Goal: Information Seeking & Learning: Understand process/instructions

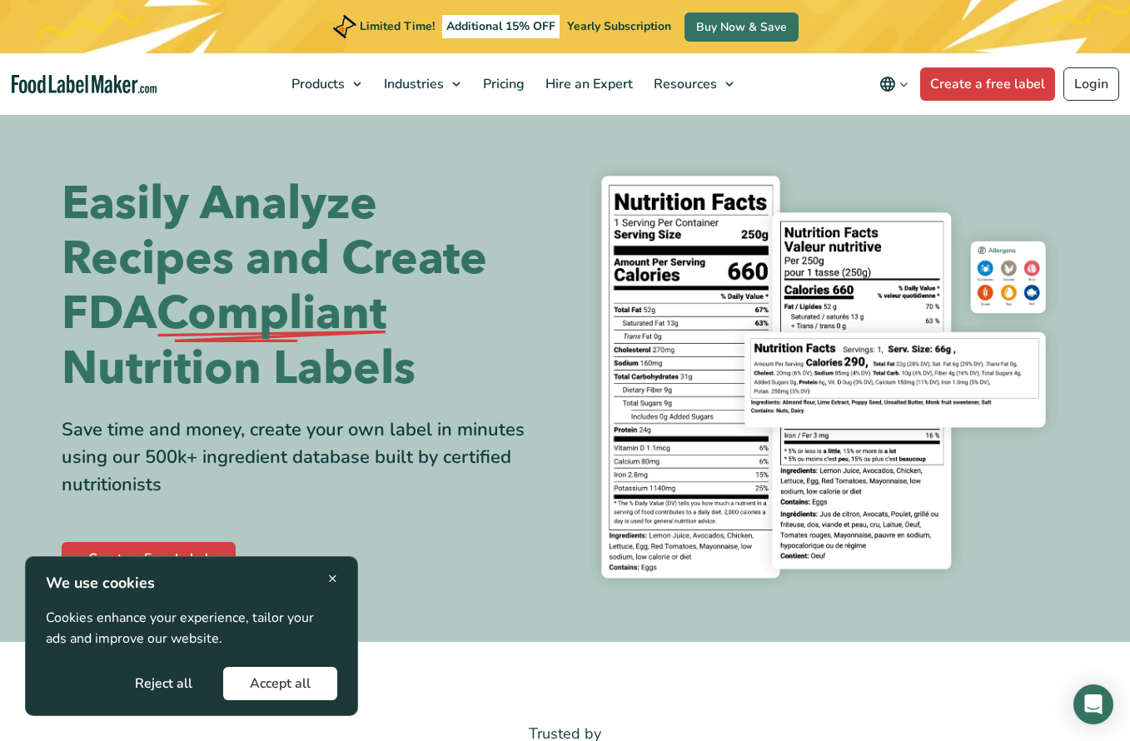
click at [903, 86] on icon "Change language" at bounding box center [904, 84] width 12 height 12
click at [935, 193] on link "Deutsch" at bounding box center [918, 190] width 46 height 17
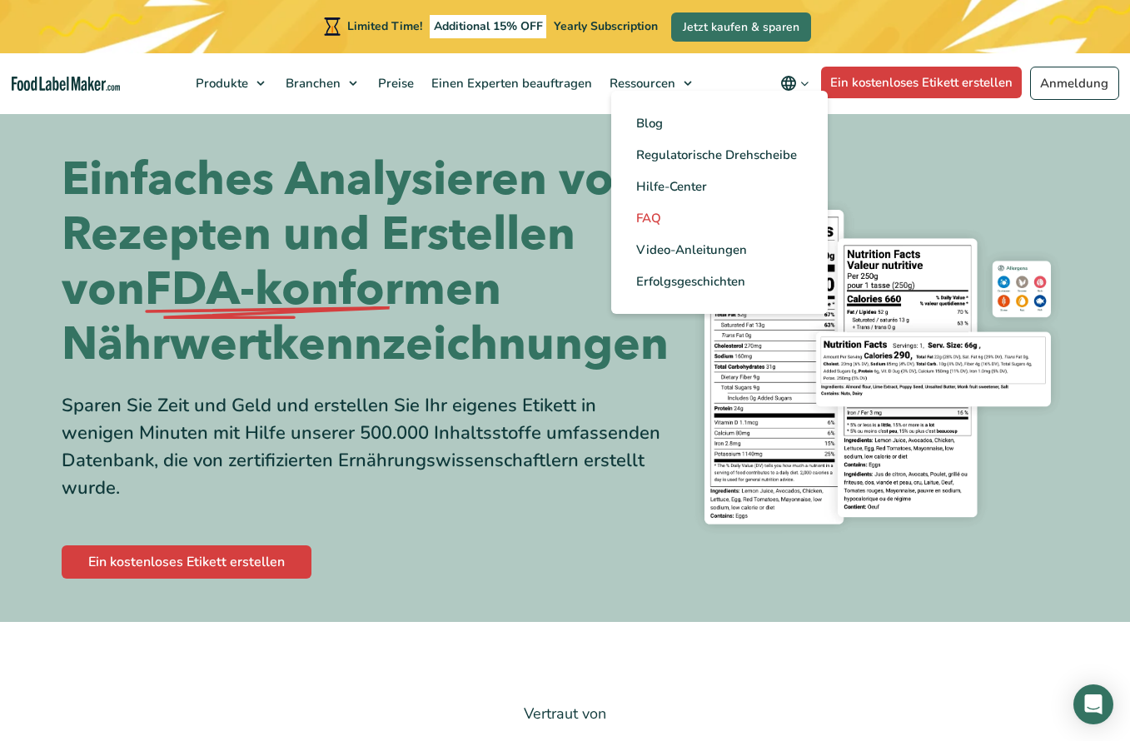
click at [675, 210] on link "FAQ" at bounding box center [719, 218] width 217 height 32
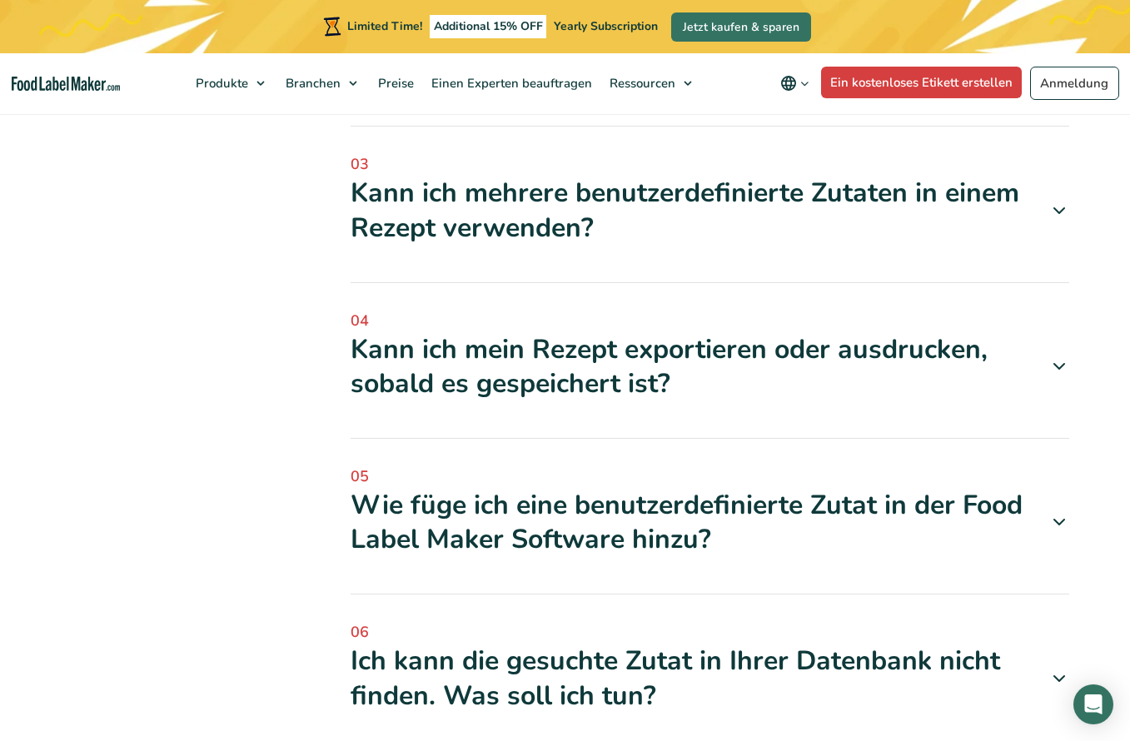
scroll to position [750, 0]
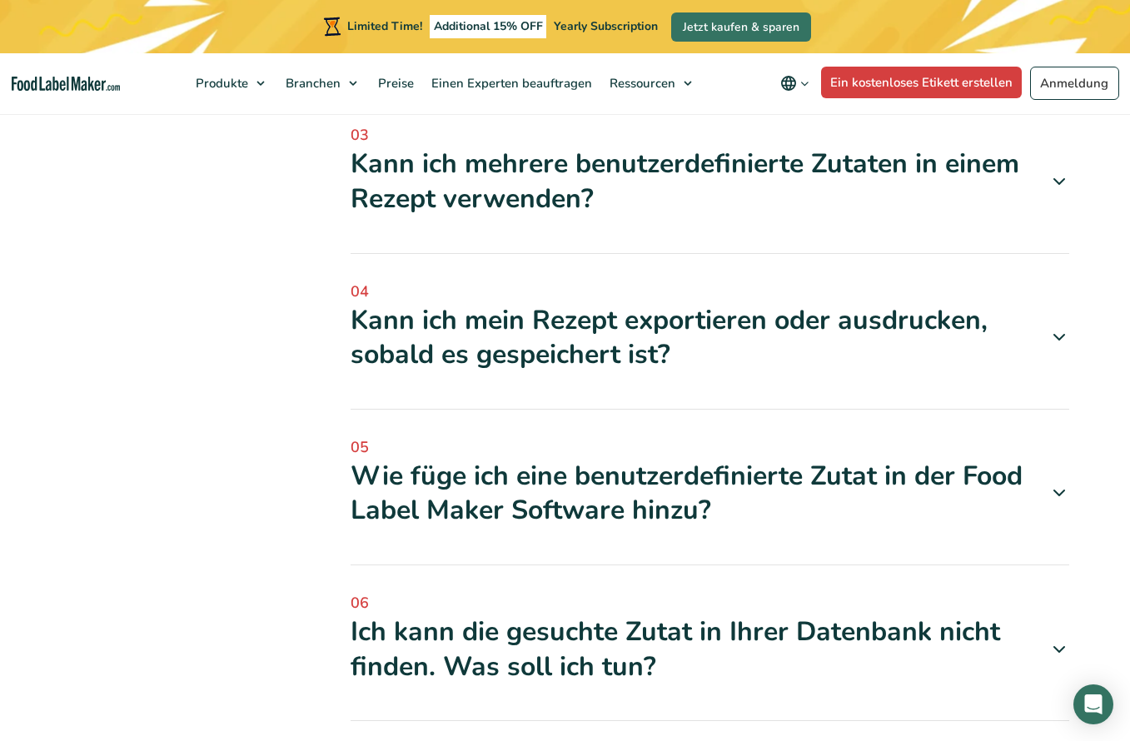
click at [588, 629] on div "Ich kann die gesuchte Zutat in Ihrer Datenbank nicht finden. Was soll ich tun?" at bounding box center [710, 649] width 719 height 69
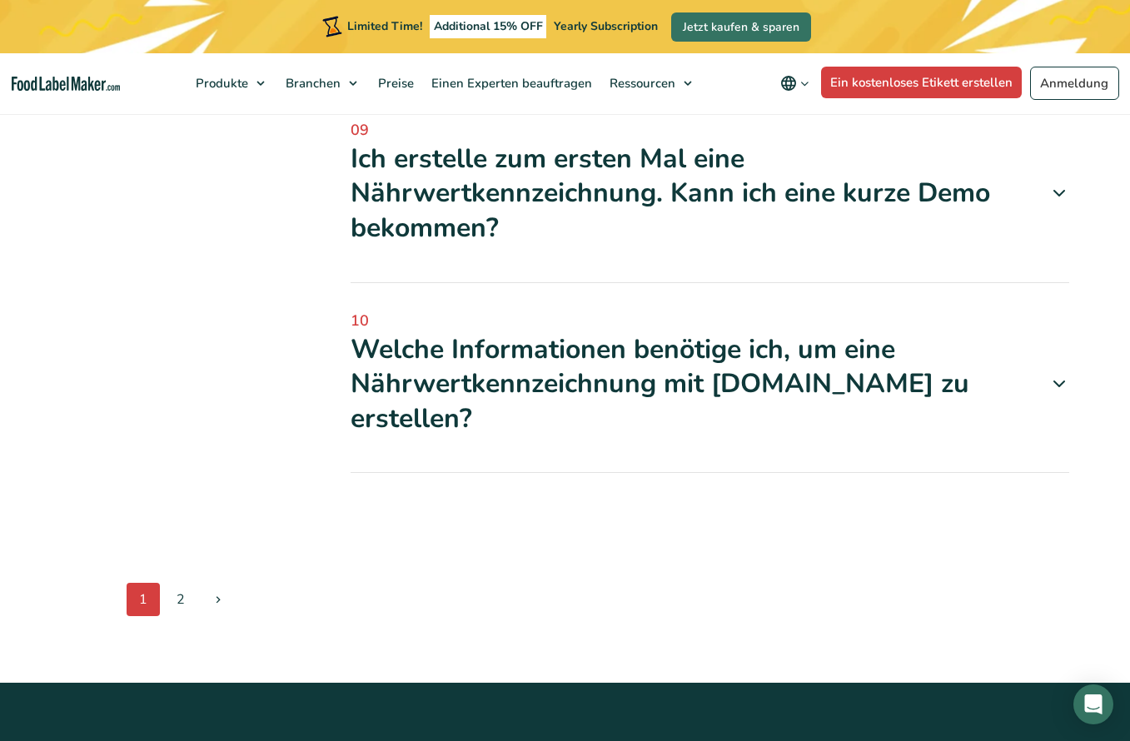
scroll to position [2249, 0]
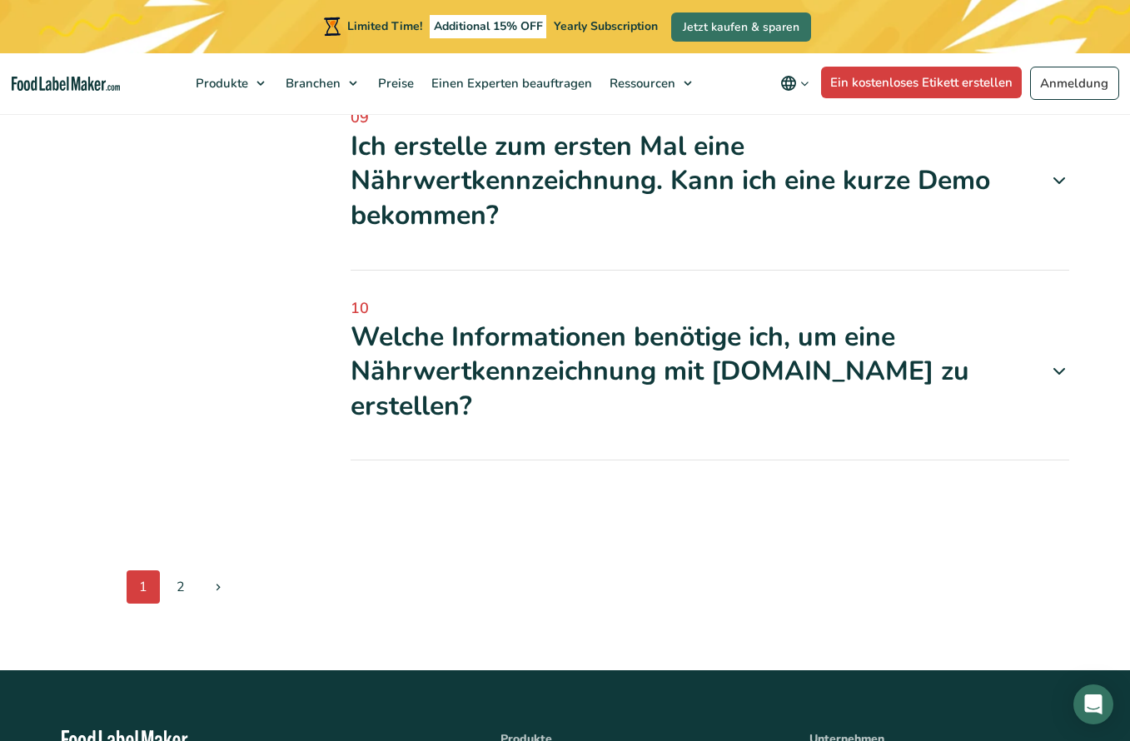
click at [665, 424] on div "Welche Informationen benötige ich, um eine Nährwertkennzeichnung mit foodlabelm…" at bounding box center [710, 372] width 719 height 104
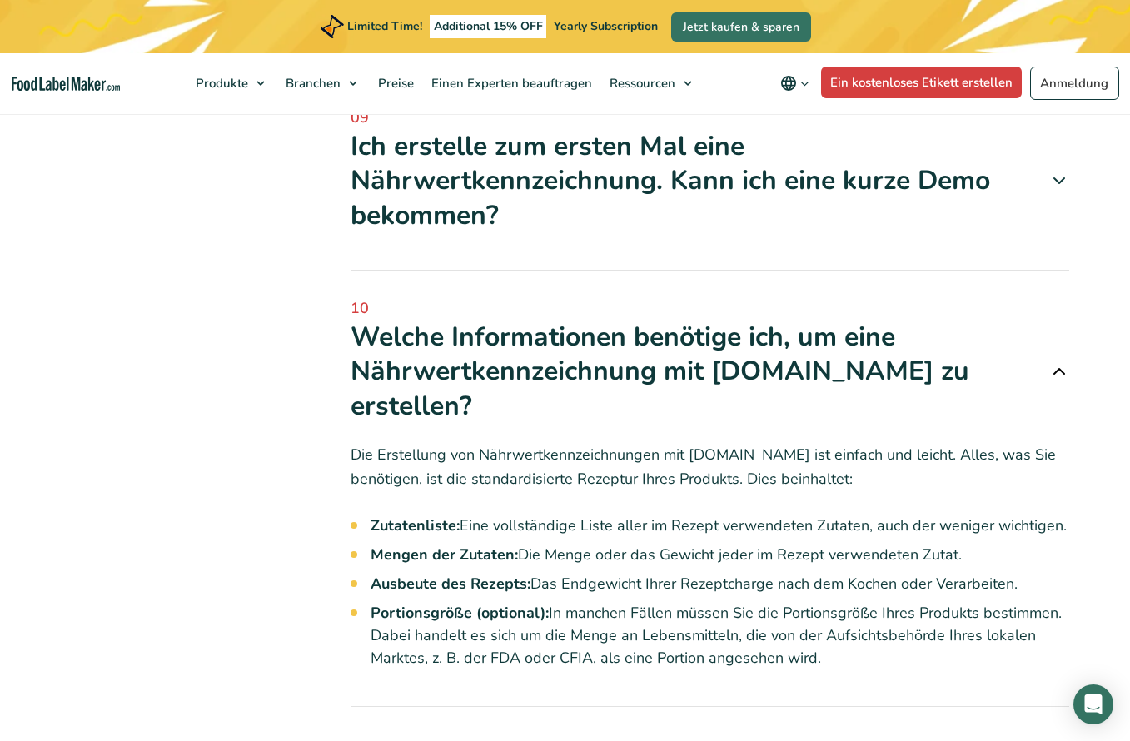
click at [666, 424] on div "Welche Informationen benötige ich, um eine Nährwertkennzeichnung mit foodlabelm…" at bounding box center [710, 372] width 719 height 104
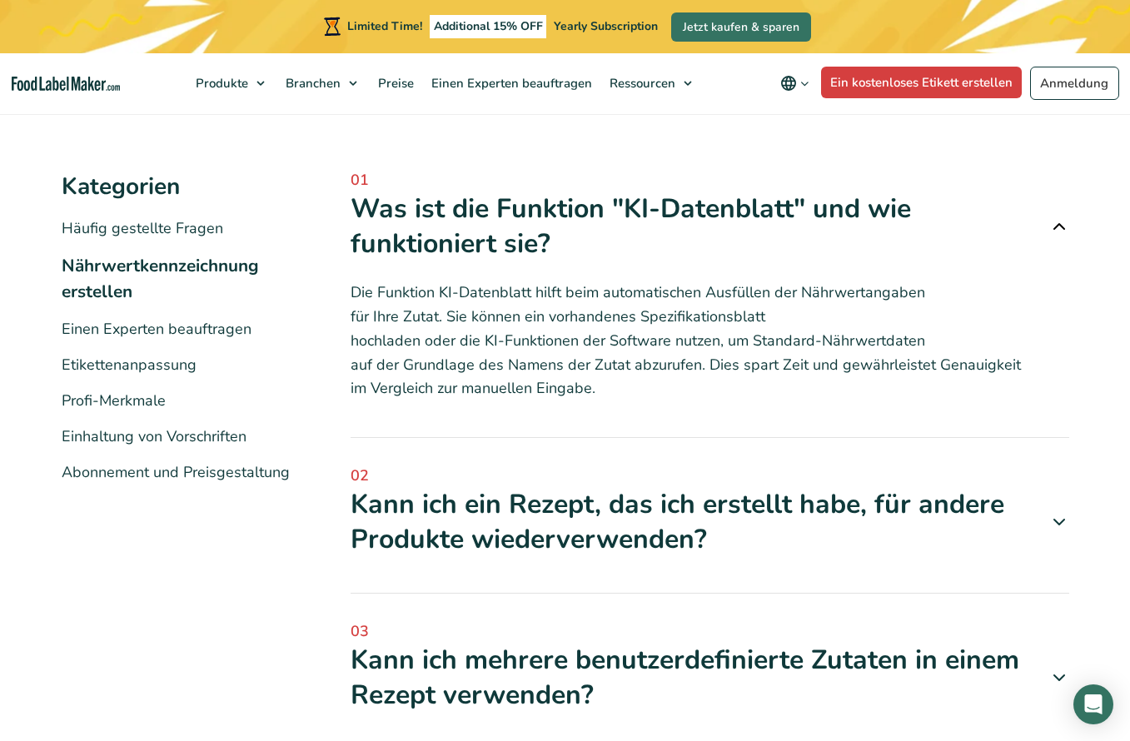
scroll to position [250, 0]
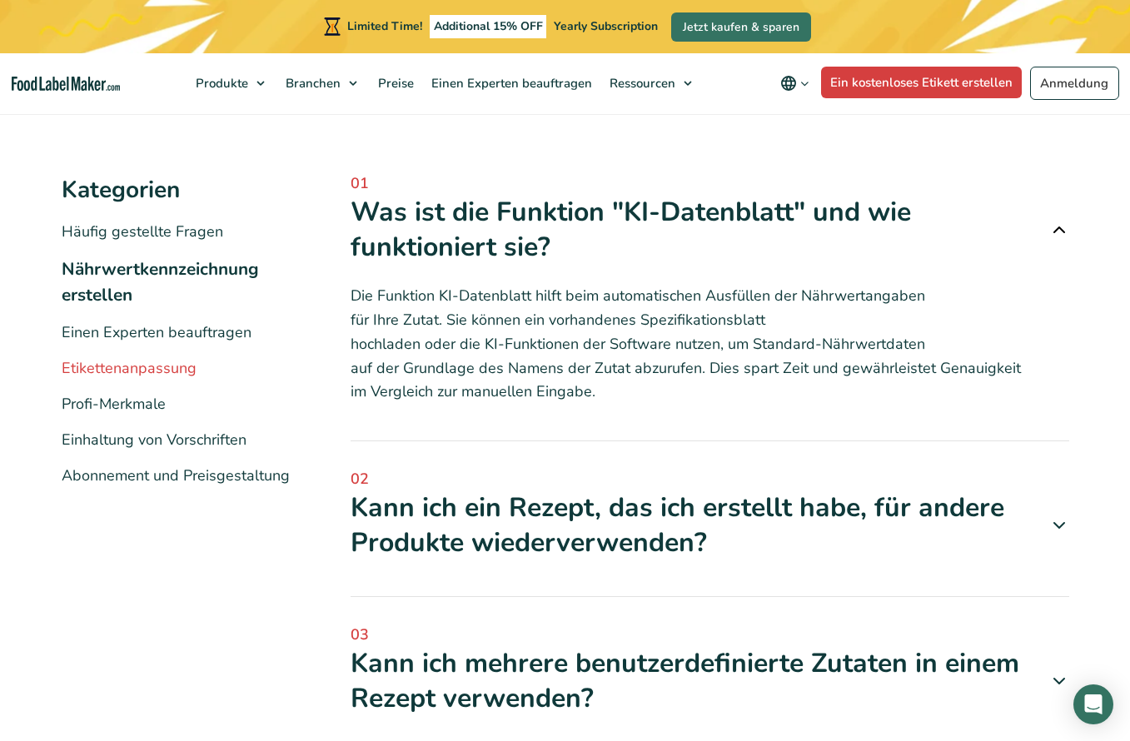
click at [162, 362] on link "Etikettenanpassung" at bounding box center [129, 368] width 135 height 20
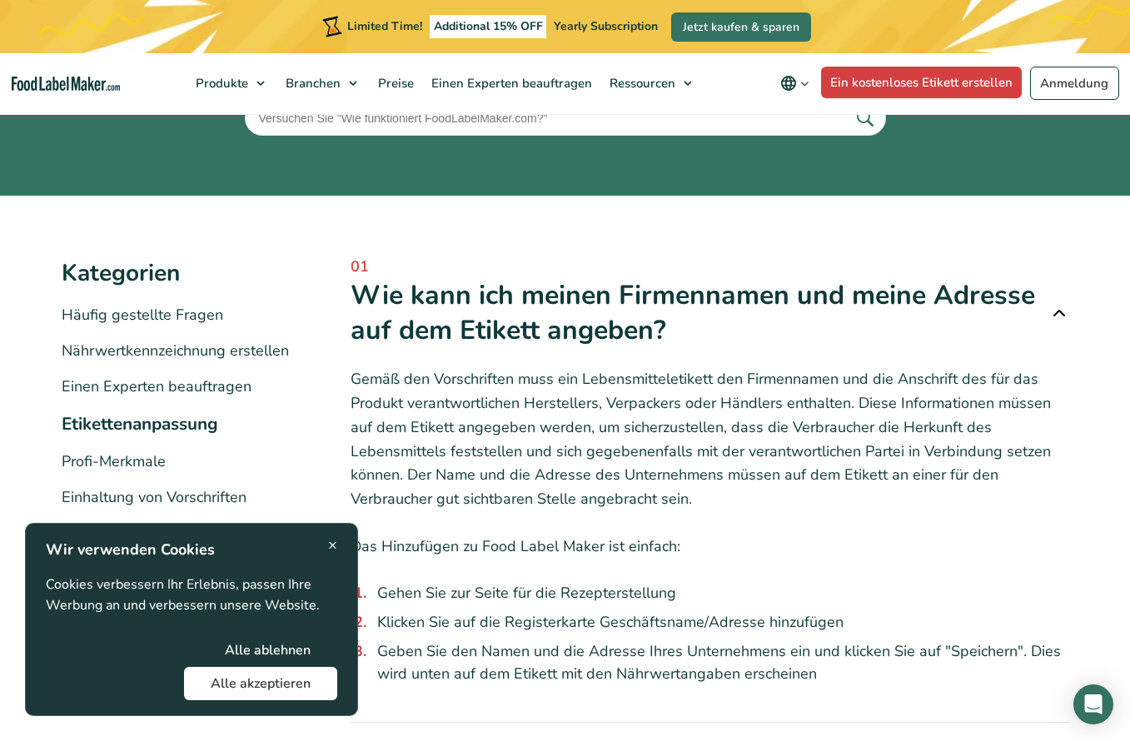
click at [127, 456] on link "Profi-Merkmale" at bounding box center [114, 461] width 104 height 20
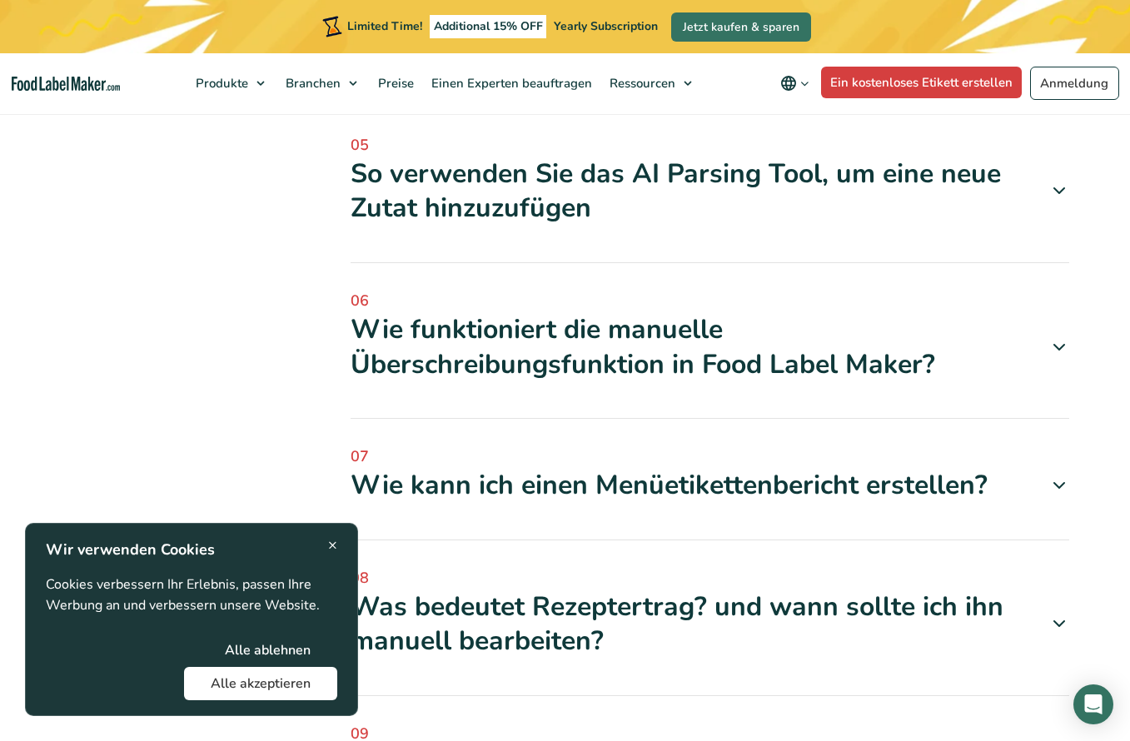
scroll to position [1416, 0]
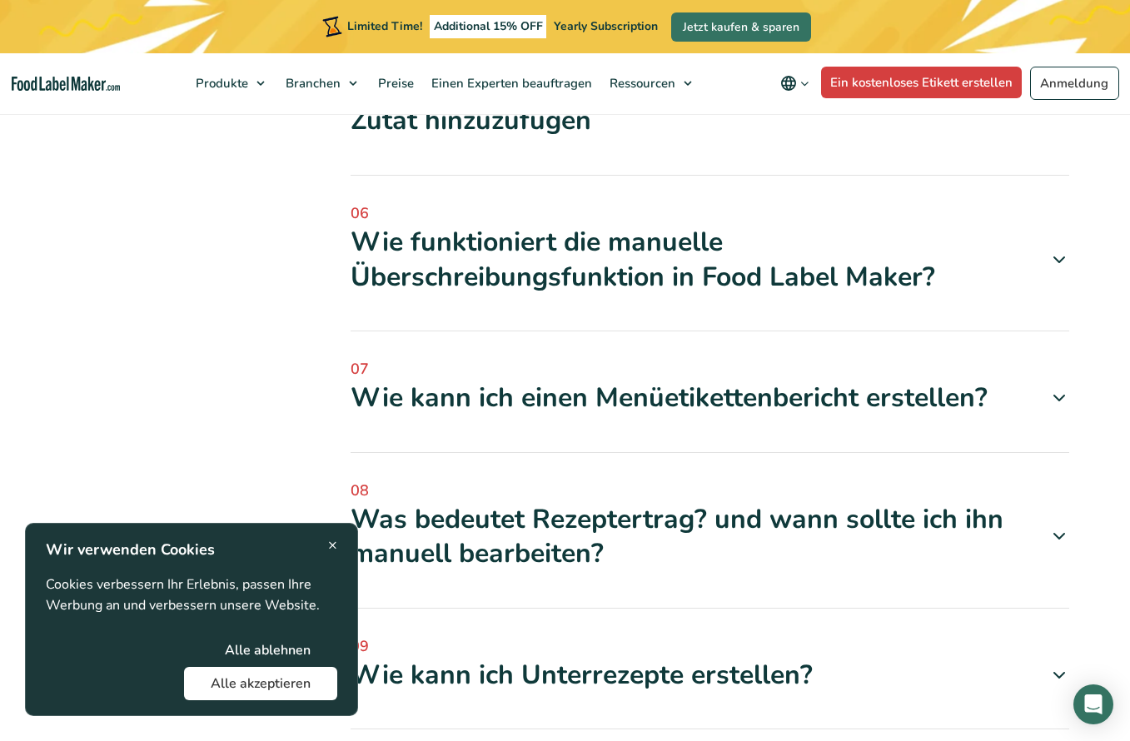
click at [338, 549] on div "× Wir verwenden Cookies Cookies verbessern Ihr Erlebnis, passen Ihre Werbung an…" at bounding box center [191, 619] width 333 height 193
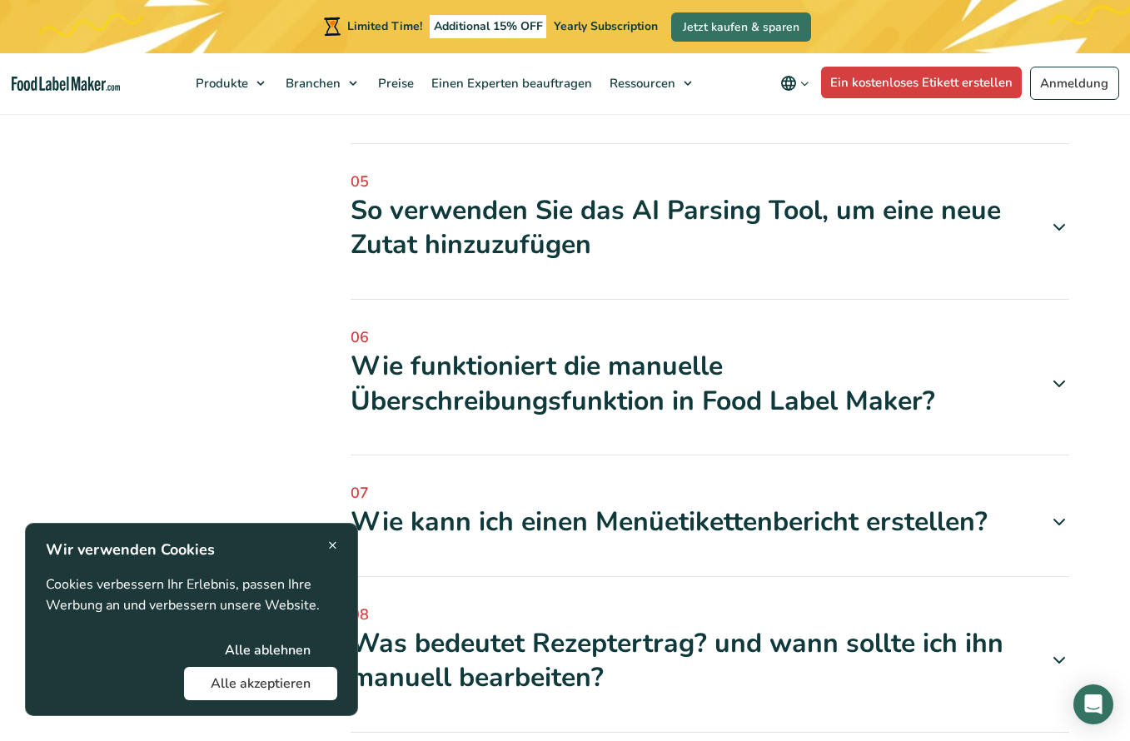
scroll to position [1083, 0]
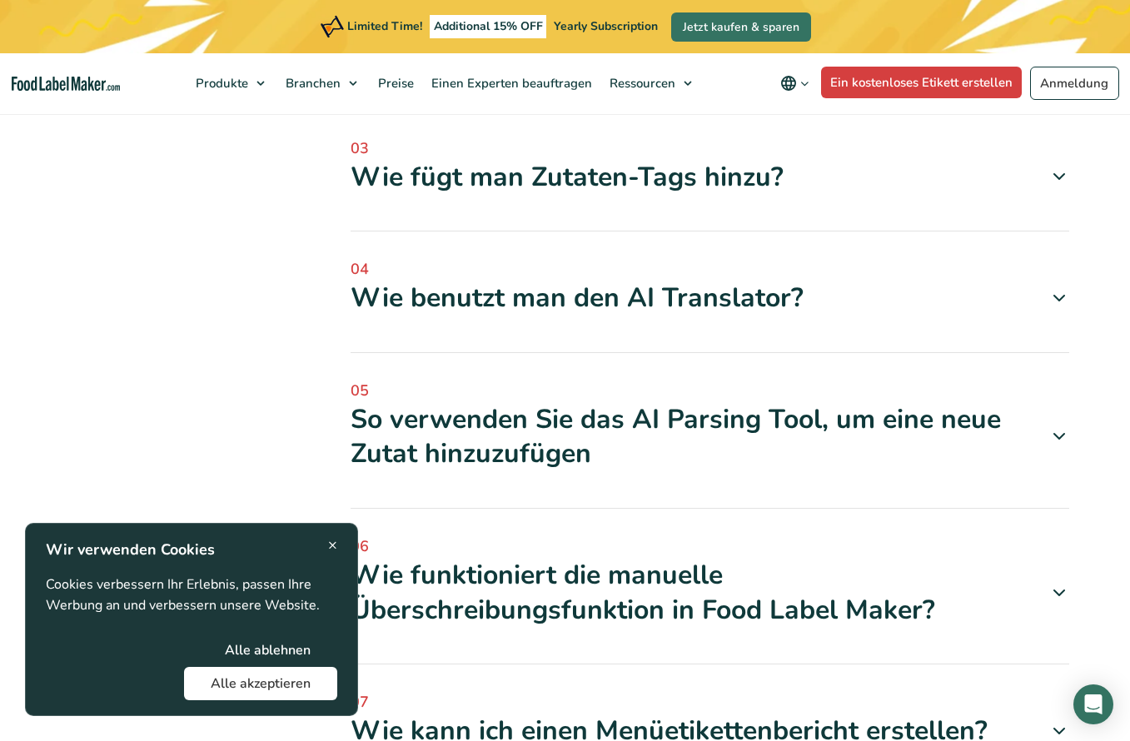
click at [493, 309] on div "Wie benutzt man den AI Translator?" at bounding box center [710, 298] width 719 height 35
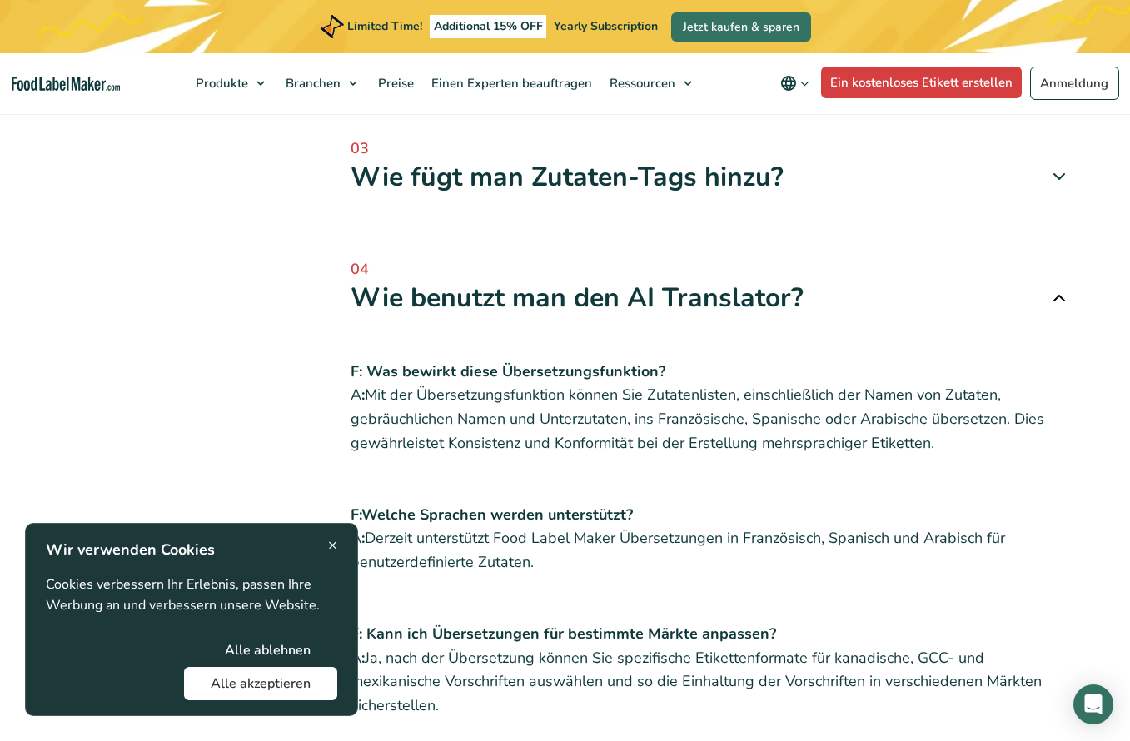
click at [333, 544] on span "×" at bounding box center [332, 545] width 9 height 22
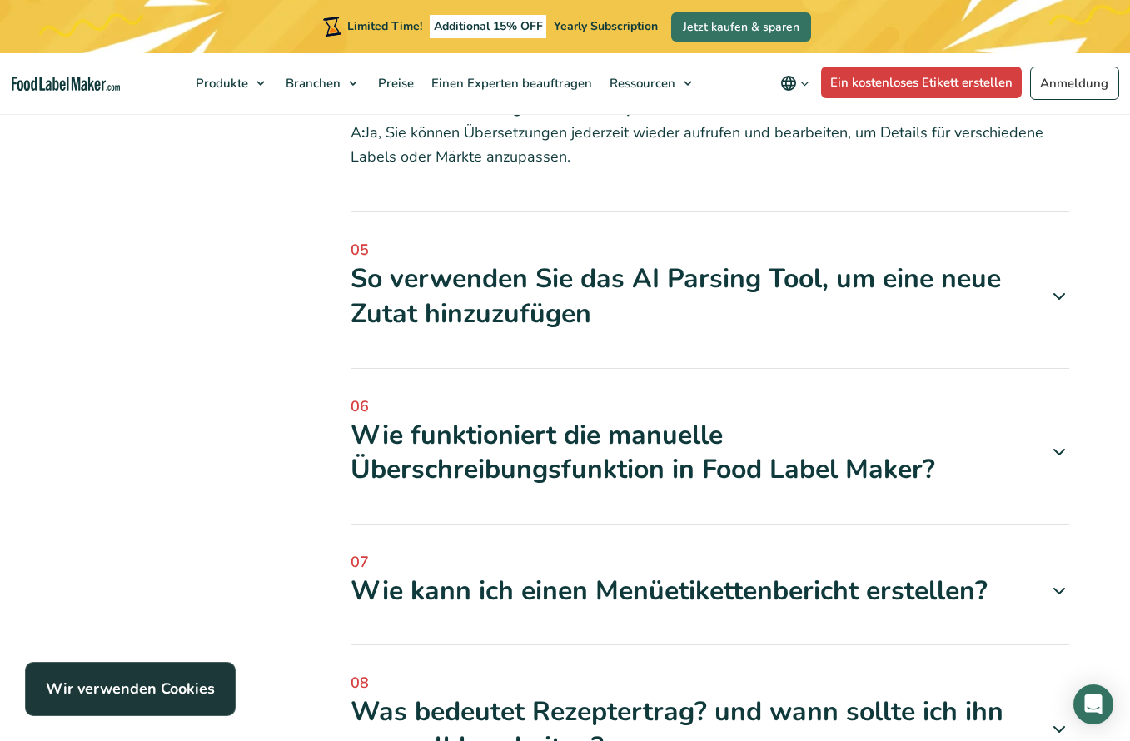
scroll to position [1999, 0]
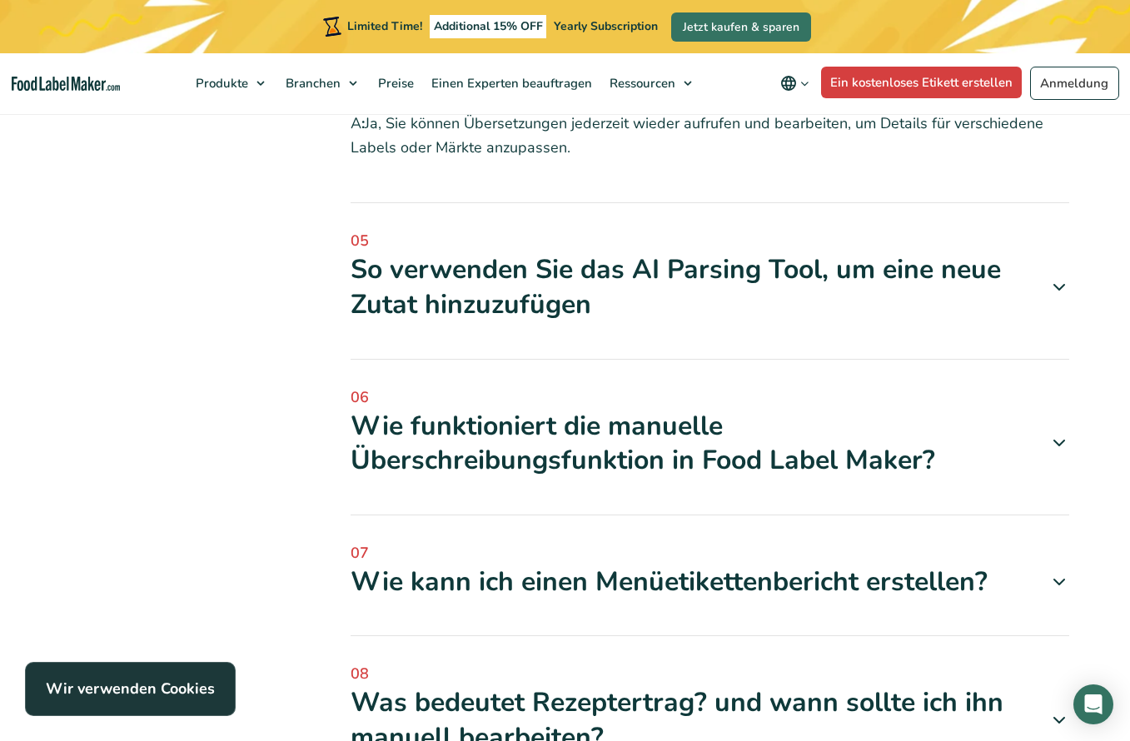
click at [561, 258] on div "So verwenden Sie das AI Parsing Tool, um eine neue Zutat hinzuzufügen" at bounding box center [710, 286] width 719 height 69
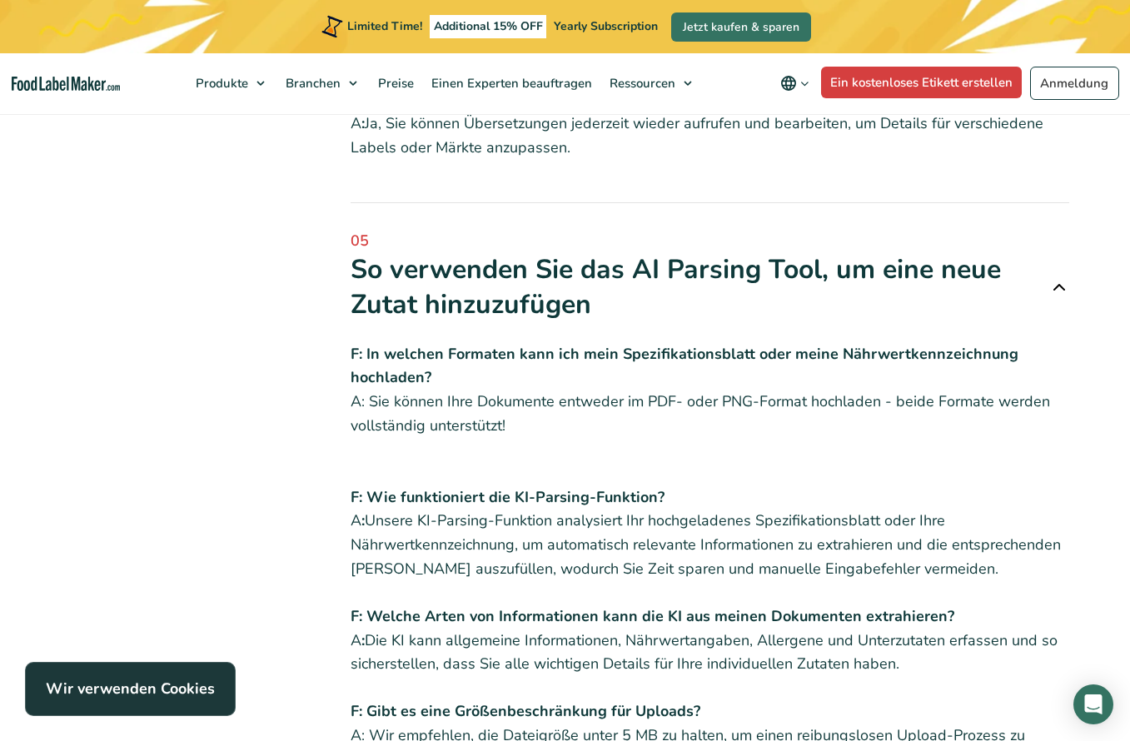
click at [549, 287] on div "So verwenden Sie das AI Parsing Tool, um eine neue Zutat hinzuzufügen" at bounding box center [710, 286] width 719 height 69
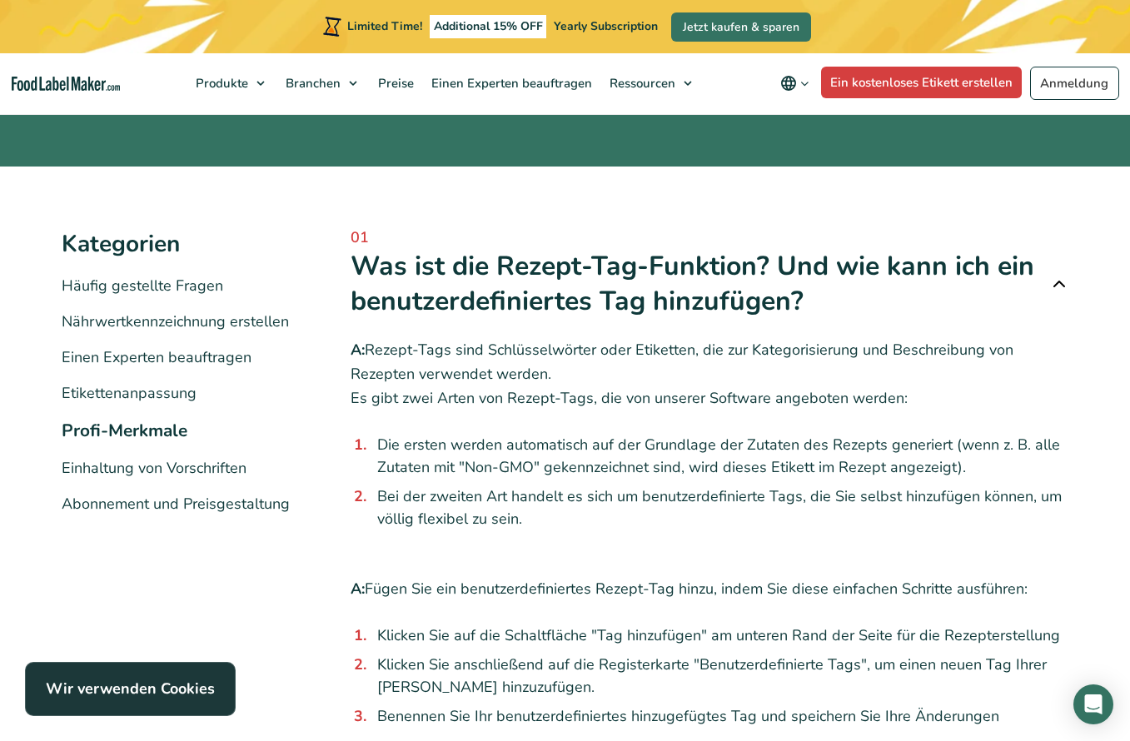
scroll to position [167, 0]
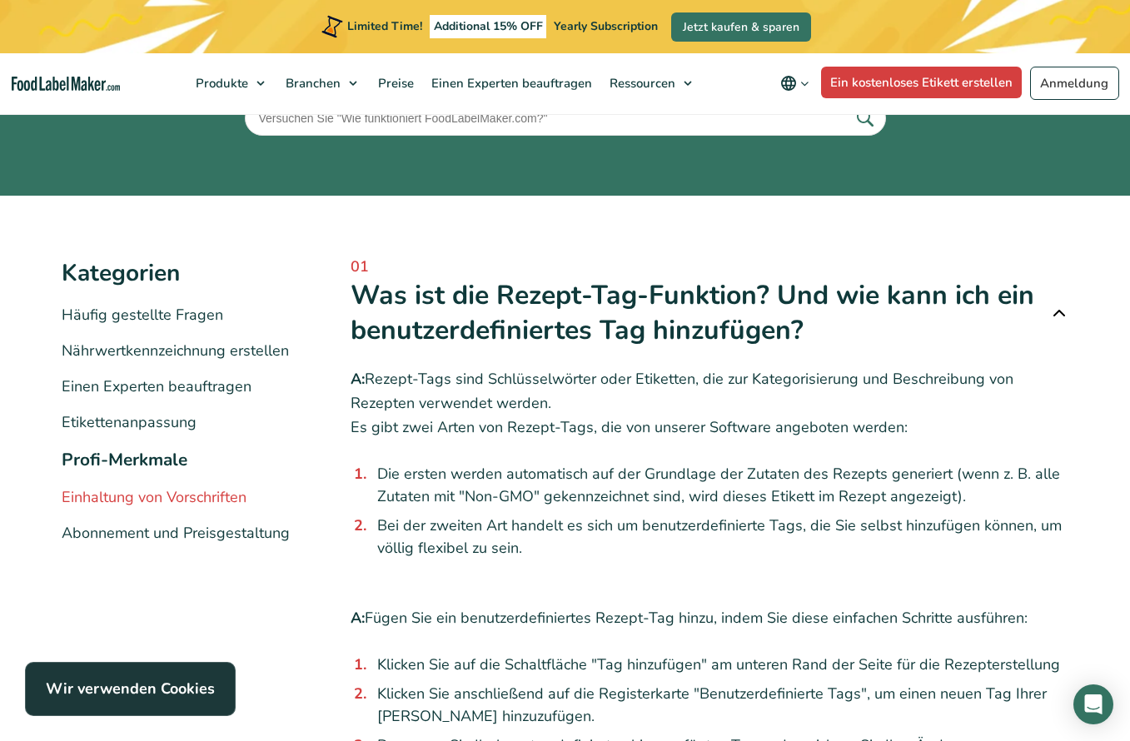
click at [182, 499] on link "Einhaltung von Vorschriften" at bounding box center [154, 497] width 185 height 20
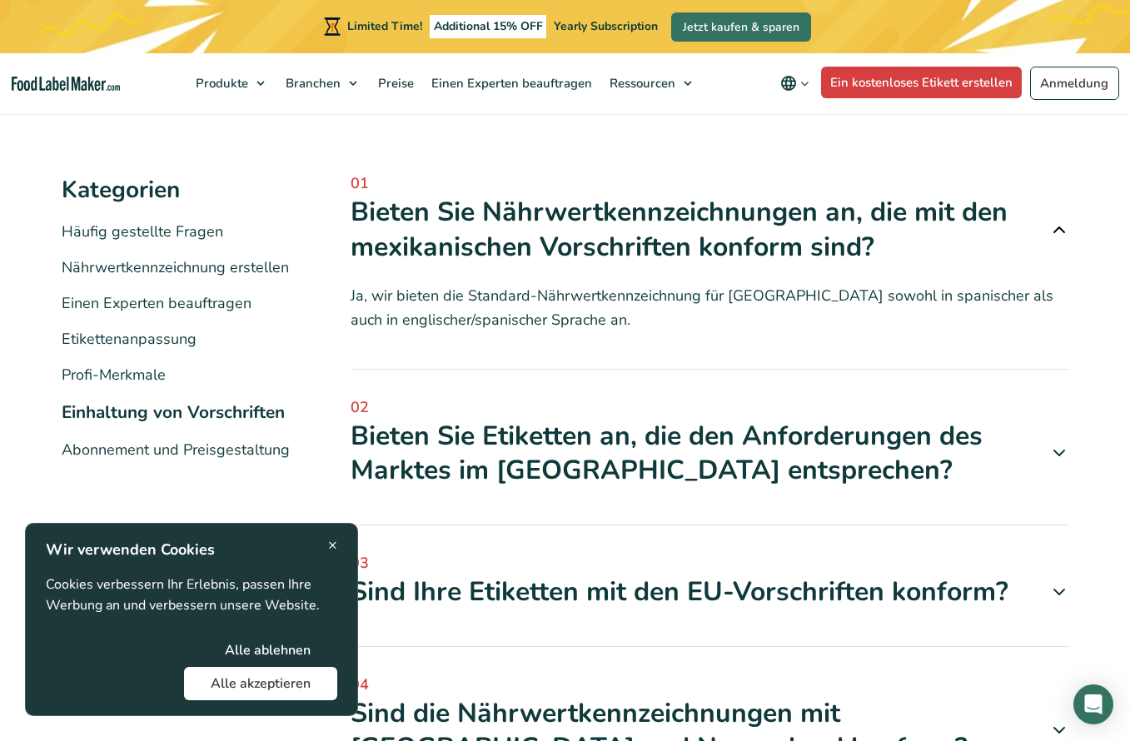
click at [251, 667] on button "Alle akzeptieren" at bounding box center [260, 683] width 153 height 33
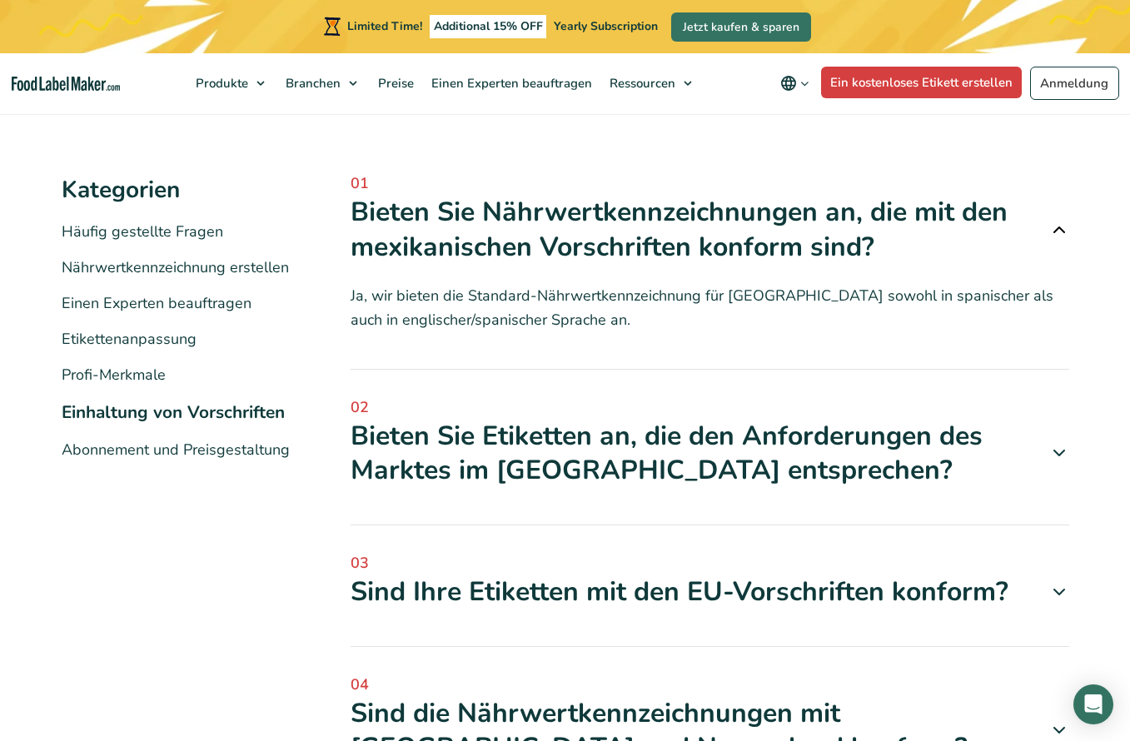
click at [451, 602] on div "Sind Ihre Etiketten mit den EU-Vorschriften konform?" at bounding box center [710, 592] width 719 height 35
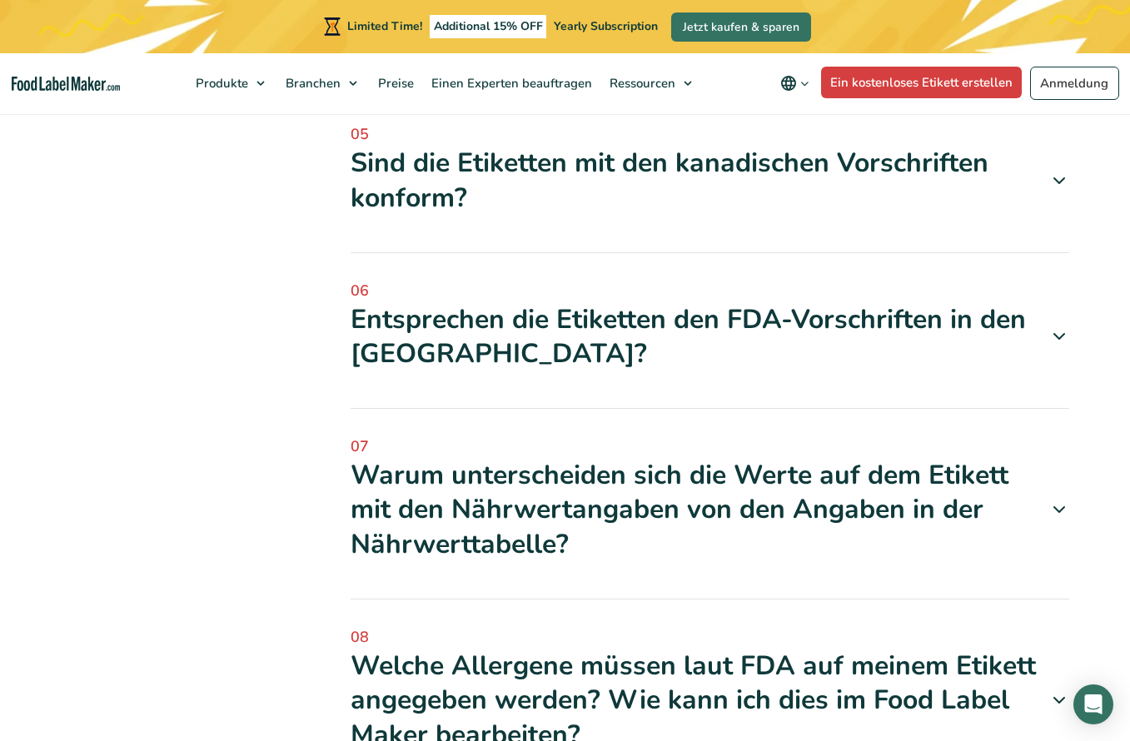
scroll to position [1249, 0]
